Goal: Find specific page/section: Find specific page/section

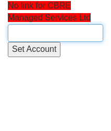
click at [37, 40] on input "text" at bounding box center [56, 33] width 96 height 18
click at [31, 37] on input "text" at bounding box center [56, 33] width 96 height 18
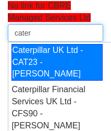
click at [41, 61] on div "Caterpillar UK Ltd - CAT23 - [PERSON_NAME]" at bounding box center [58, 62] width 92 height 37
type input "Caterpillar UK Ltd - CAT23 - [PERSON_NAME]"
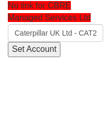
click at [48, 52] on input "Set Account" at bounding box center [34, 49] width 53 height 15
click at [41, 49] on input "Set Account" at bounding box center [34, 49] width 53 height 15
